Goal: Check status

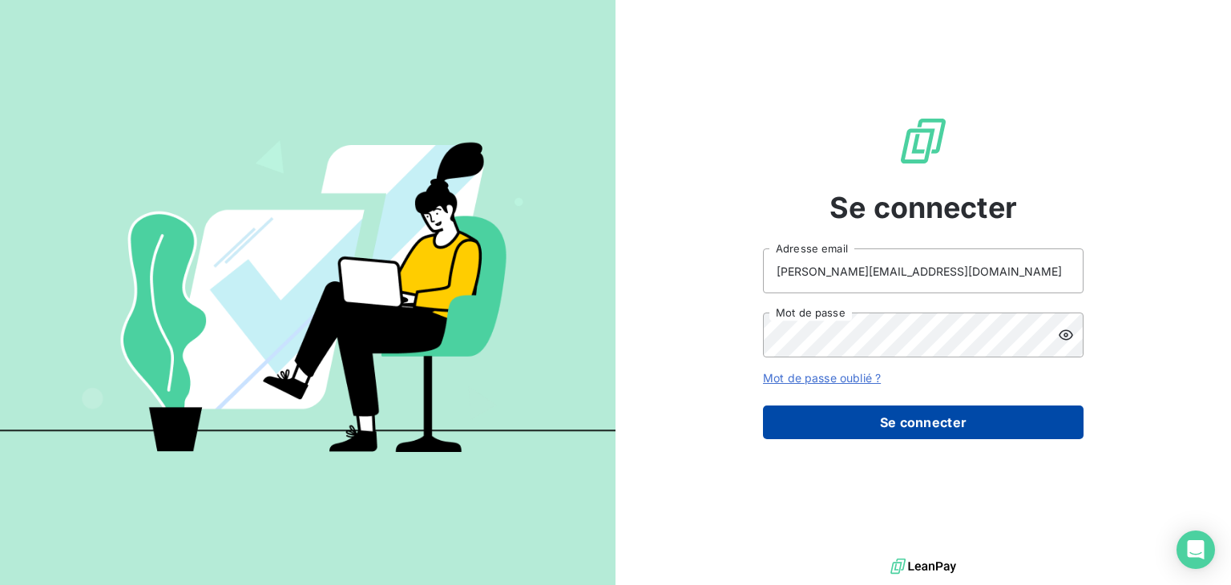
click at [972, 424] on button "Se connecter" at bounding box center [923, 422] width 320 height 34
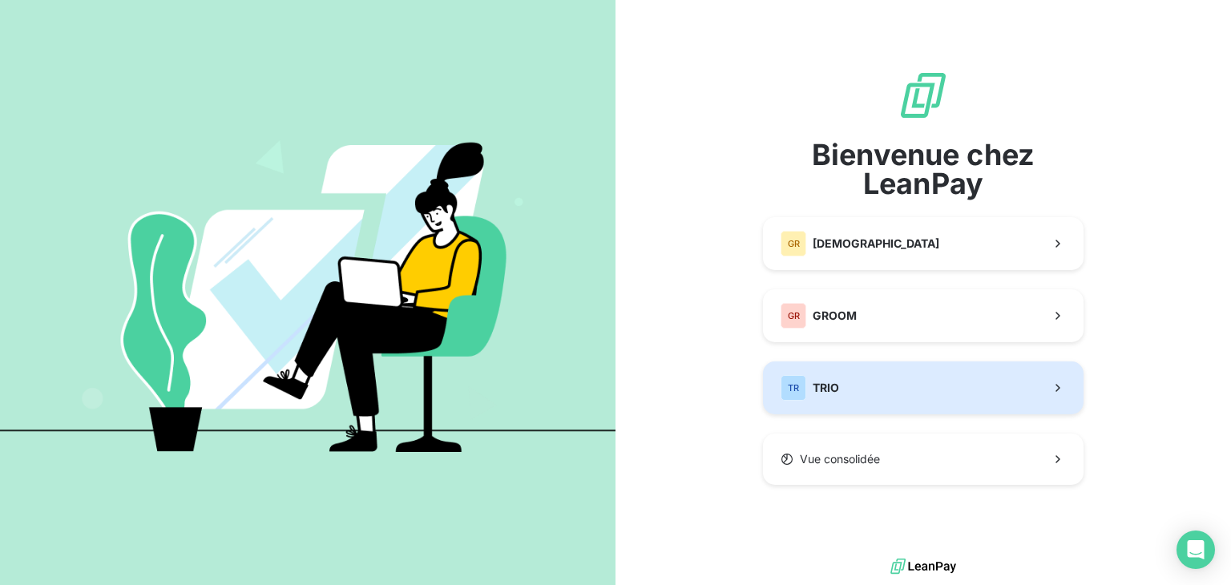
click at [862, 375] on button "TR TRIO" at bounding box center [923, 387] width 320 height 53
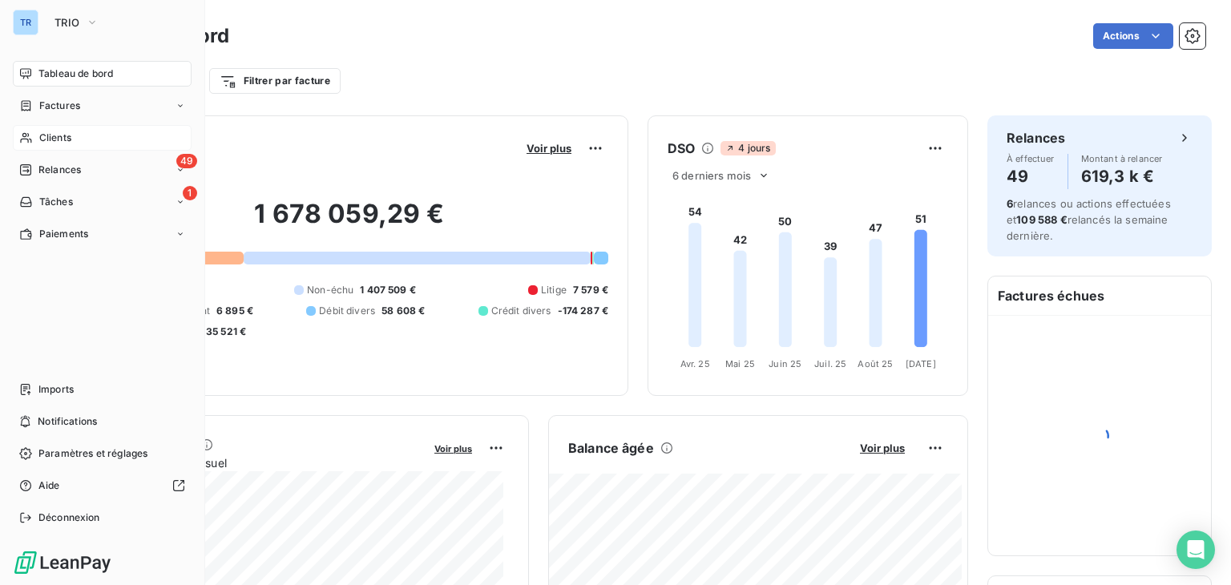
click at [47, 139] on span "Clients" at bounding box center [55, 138] width 32 height 14
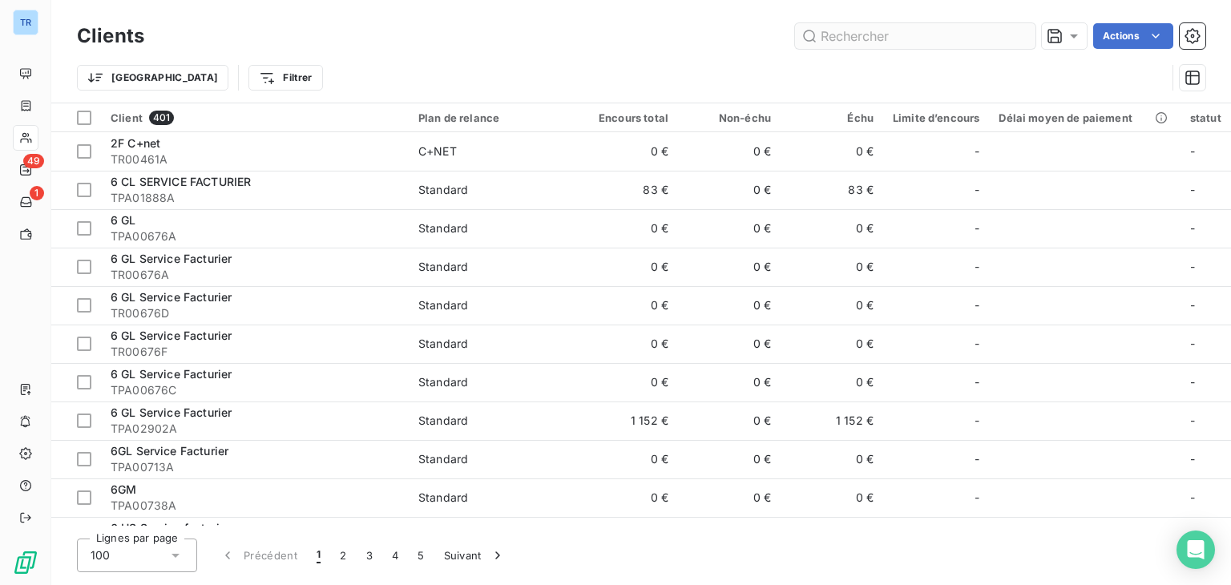
click at [860, 39] on input "text" at bounding box center [915, 36] width 240 height 26
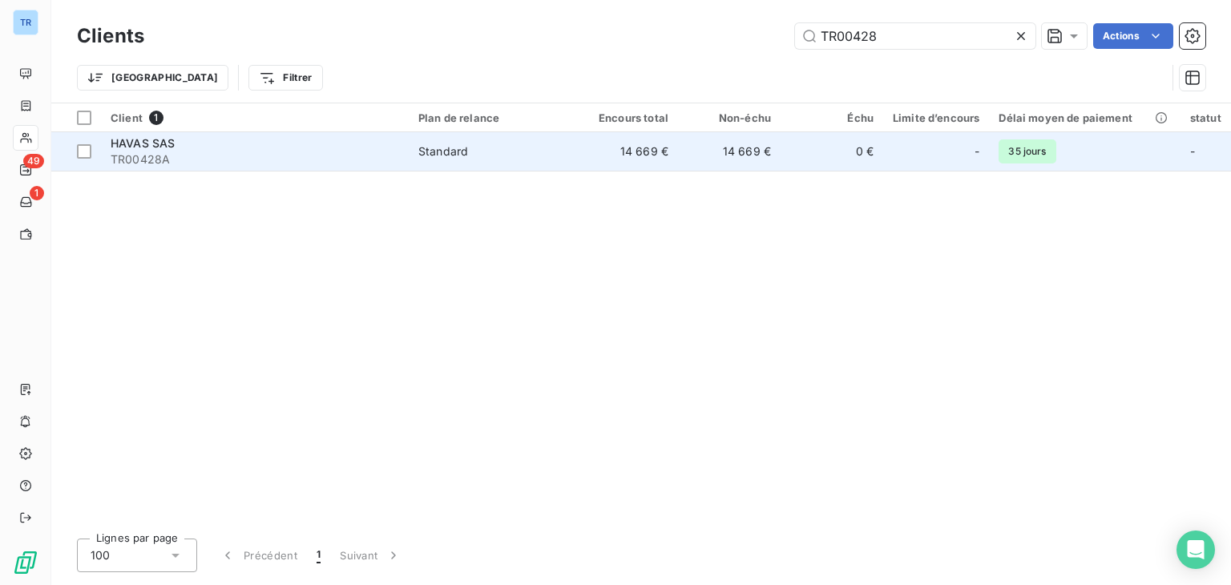
type input "TR00428"
click at [663, 134] on td "14 669 €" at bounding box center [626, 151] width 103 height 38
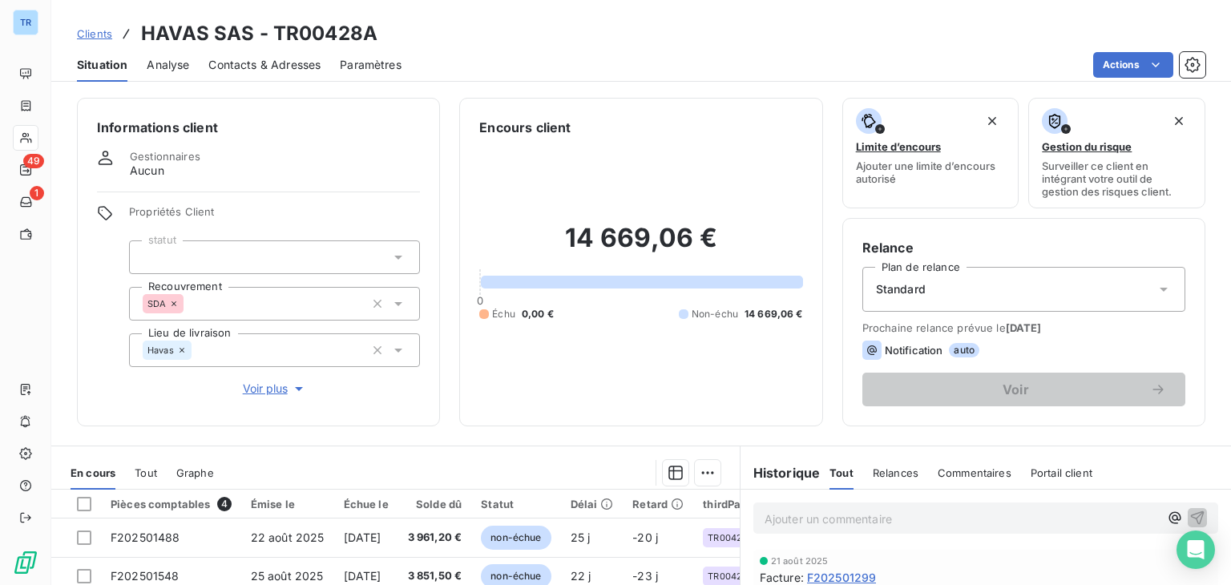
scroll to position [260, 0]
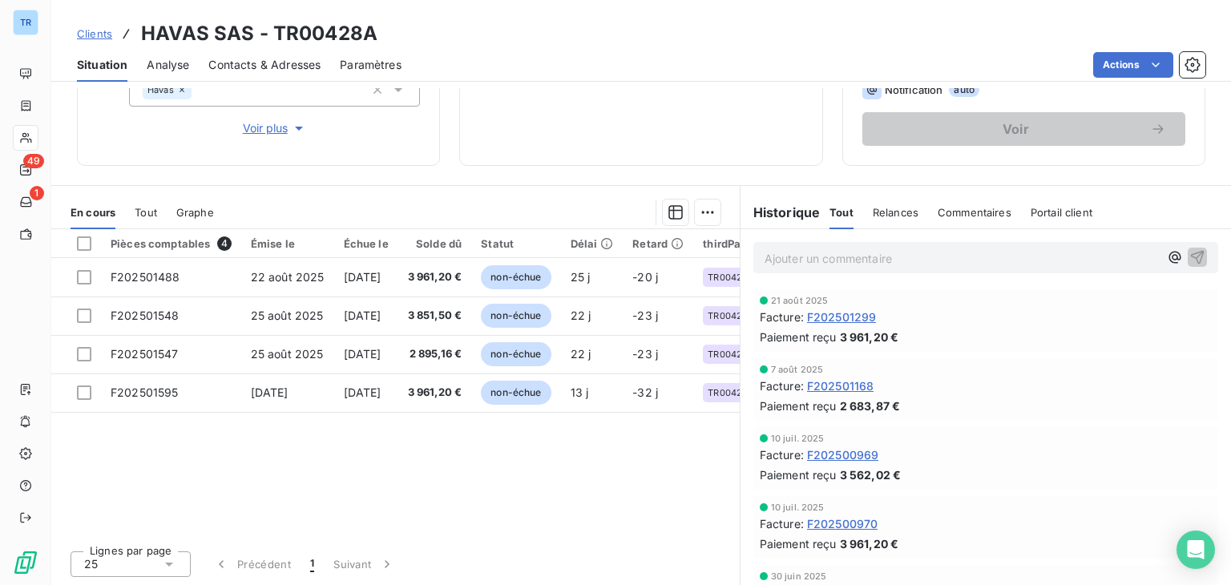
click at [154, 210] on span "Tout" at bounding box center [146, 212] width 22 height 13
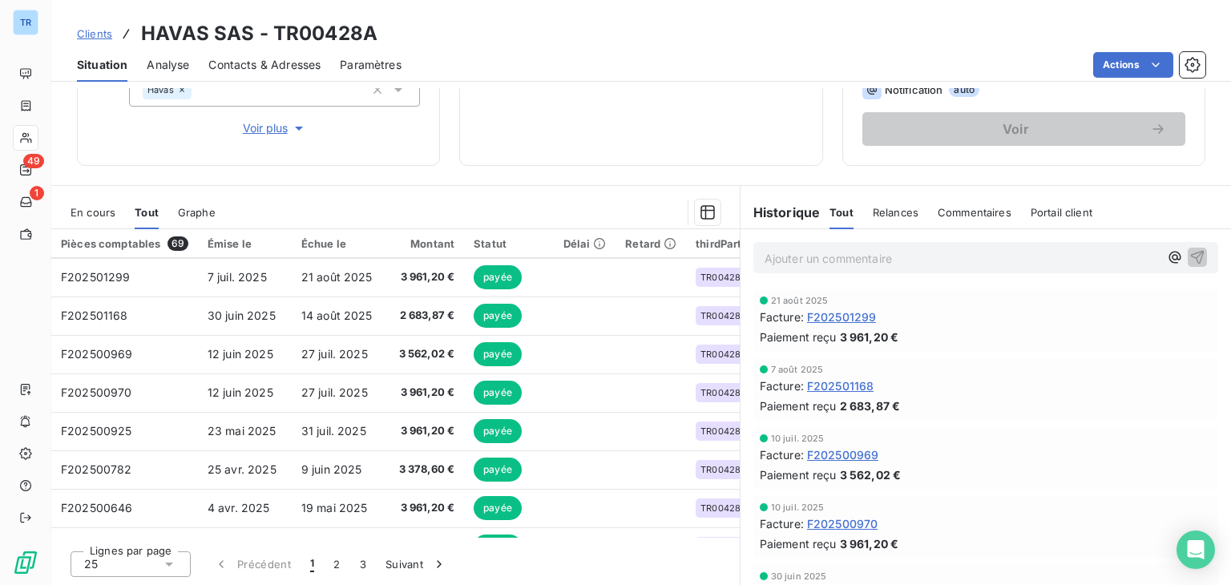
scroll to position [0, 0]
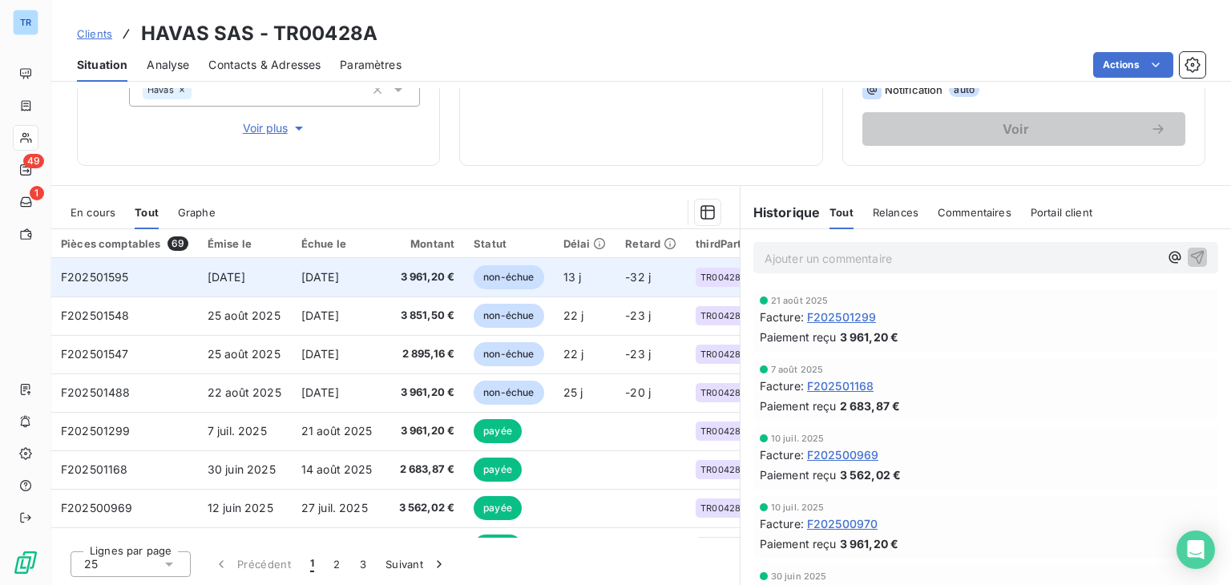
click at [321, 278] on span "[DATE]" at bounding box center [320, 277] width 38 height 14
